Goal: Use online tool/utility

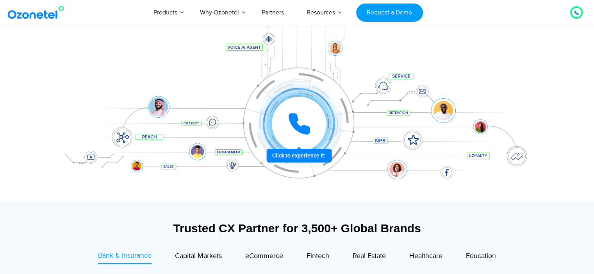
scroll to position [110, 0]
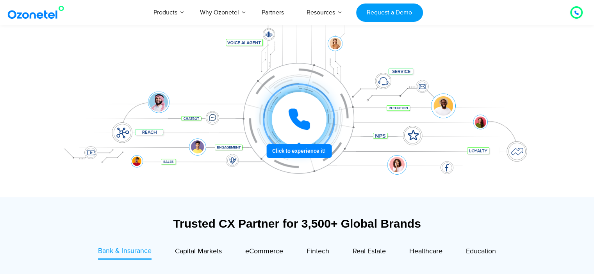
click at [305, 116] on icon at bounding box center [298, 119] width 23 height 23
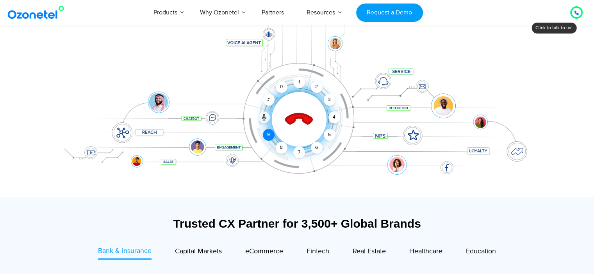
click at [268, 136] on div "9" at bounding box center [269, 135] width 12 height 12
drag, startPoint x: 268, startPoint y: 136, endPoint x: 336, endPoint y: 131, distance: 68.1
click at [336, 131] on div "Click to end call Call connected 1 2 3 4 5 6 7 8 9 # 0" at bounding box center [297, 103] width 488 height 133
click at [270, 135] on div "9" at bounding box center [269, 135] width 12 height 12
click at [331, 134] on div "5" at bounding box center [329, 135] width 12 height 12
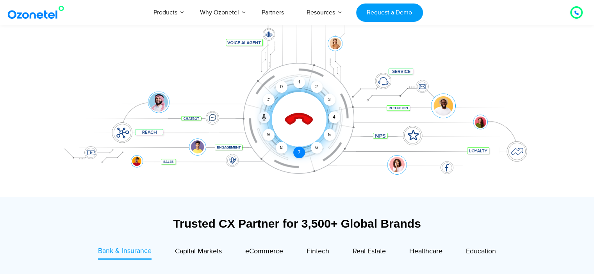
click at [298, 151] on div "7" at bounding box center [299, 153] width 12 height 12
click at [325, 97] on div "3" at bounding box center [329, 100] width 12 height 12
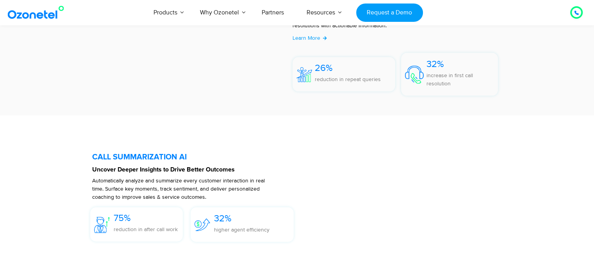
scroll to position [1716, 0]
